Goal: Navigation & Orientation: Find specific page/section

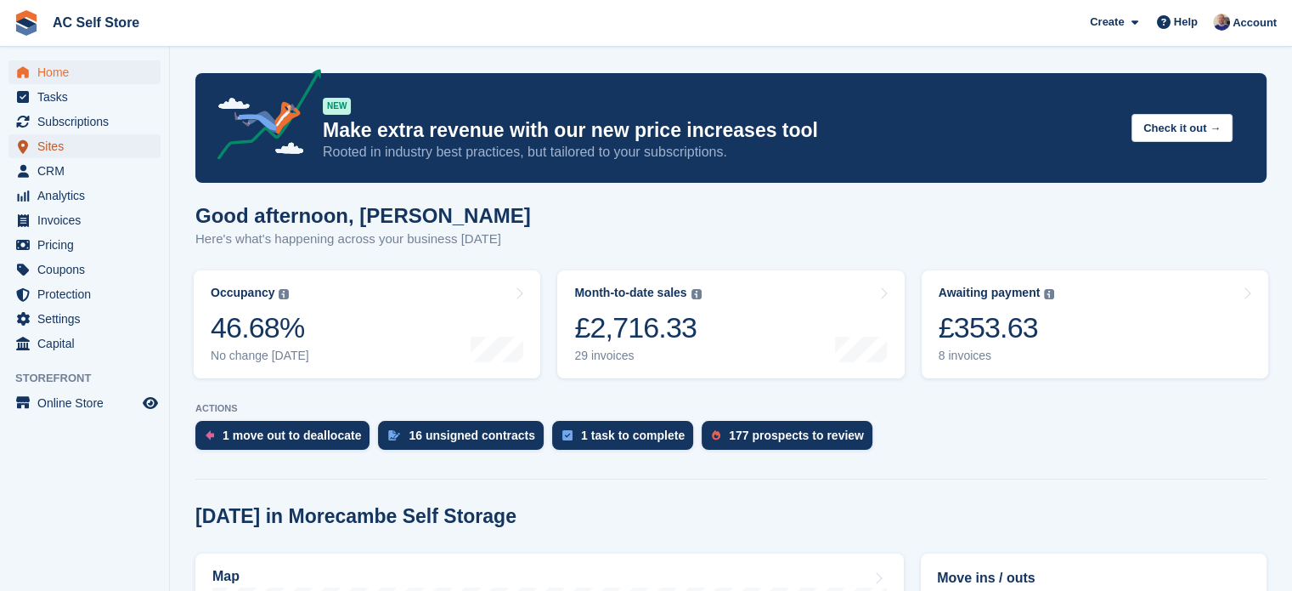
click at [55, 147] on span "Sites" at bounding box center [88, 146] width 102 height 24
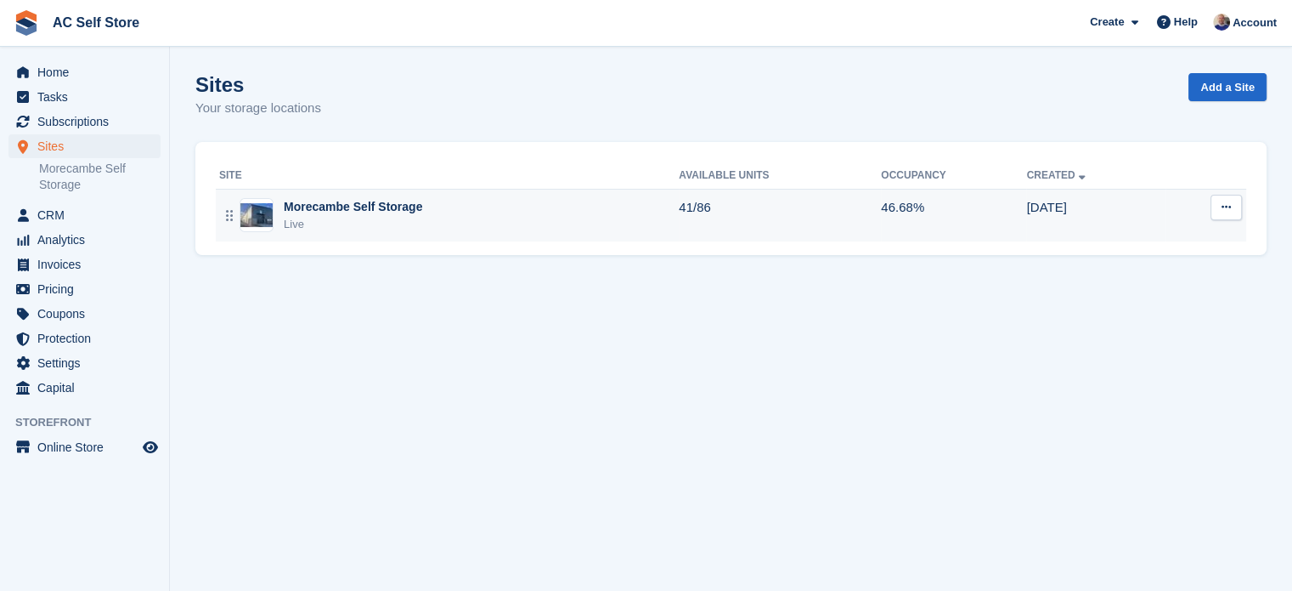
click at [323, 201] on div "Morecambe Self Storage" at bounding box center [353, 207] width 138 height 18
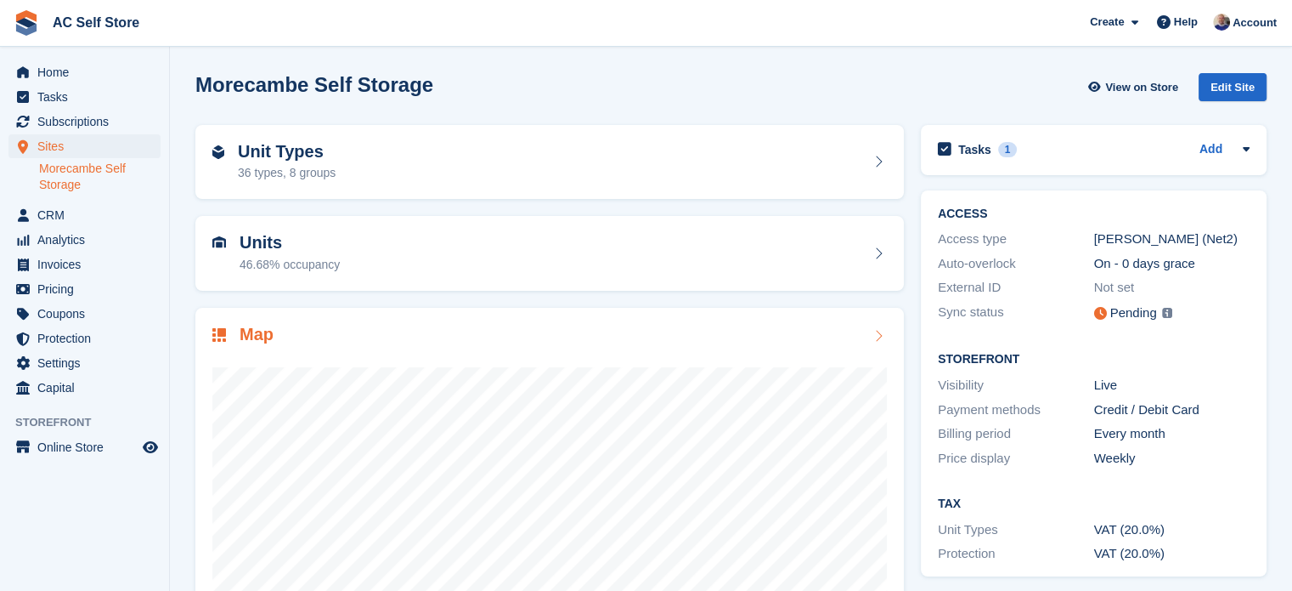
click at [258, 332] on h2 "Map" at bounding box center [257, 335] width 34 height 20
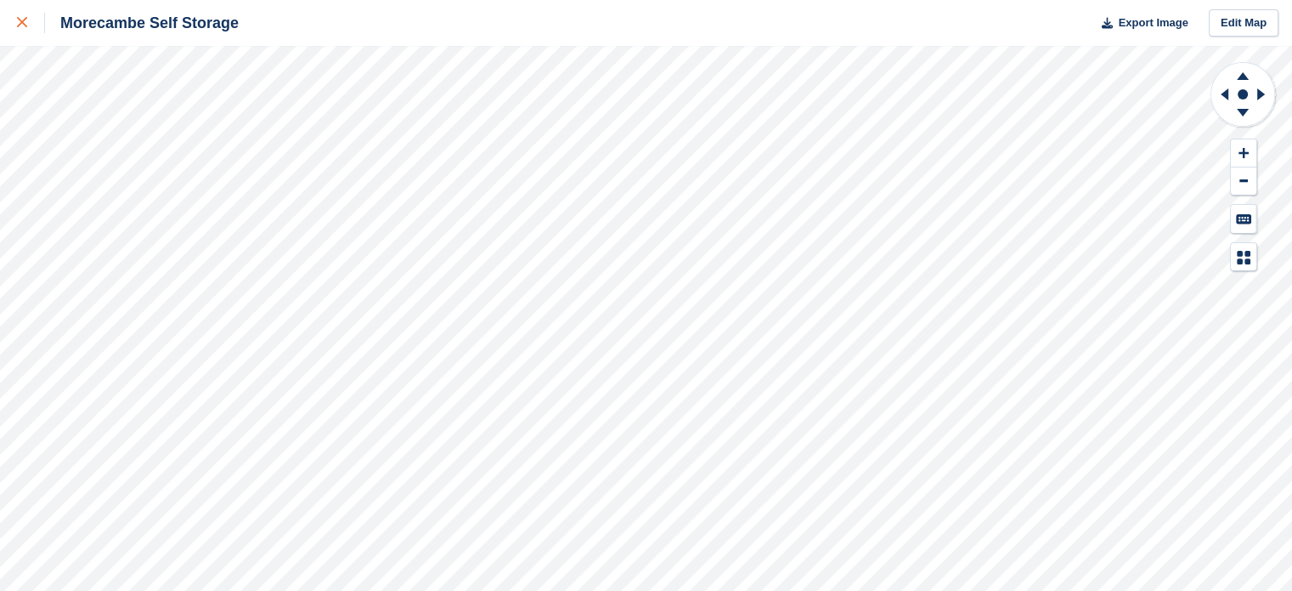
click at [18, 20] on icon at bounding box center [22, 22] width 10 height 10
